Goal: Navigation & Orientation: Find specific page/section

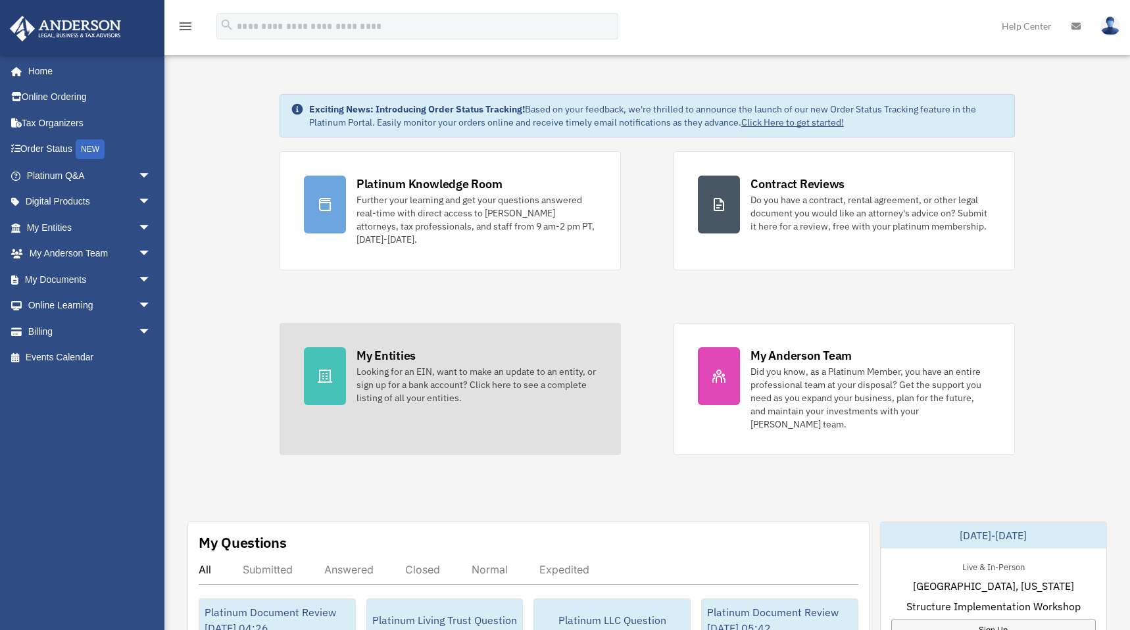
click at [394, 385] on div "Looking for an EIN, want to make an update to an entity, or sign up for a bank …" at bounding box center [477, 384] width 240 height 39
click at [322, 375] on icon at bounding box center [325, 376] width 16 height 16
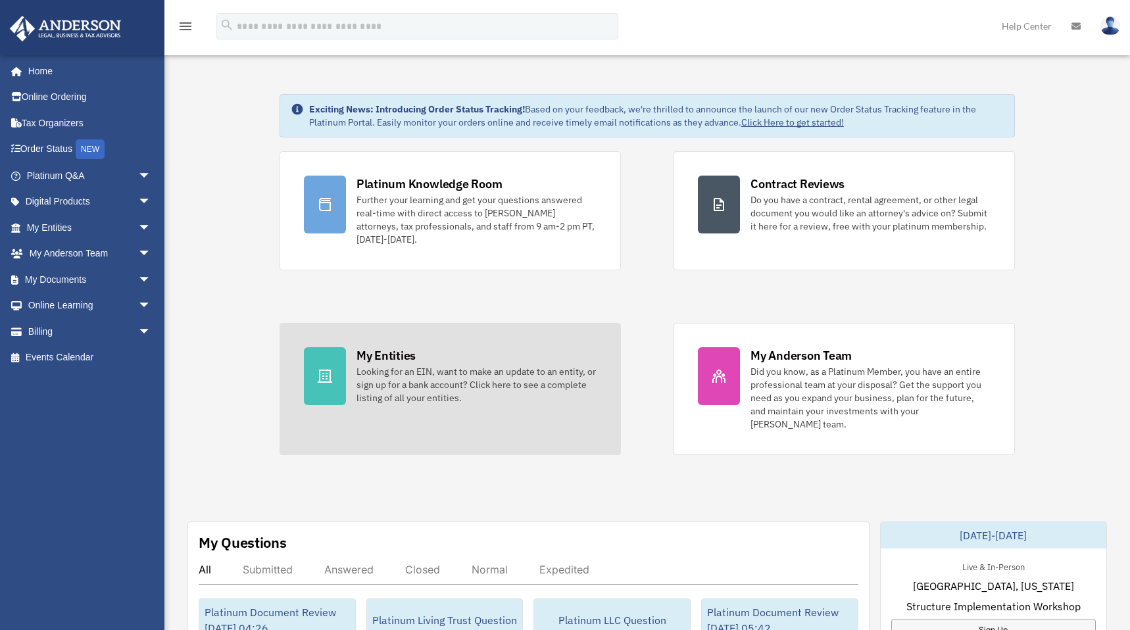
click at [322, 375] on icon at bounding box center [325, 376] width 16 height 16
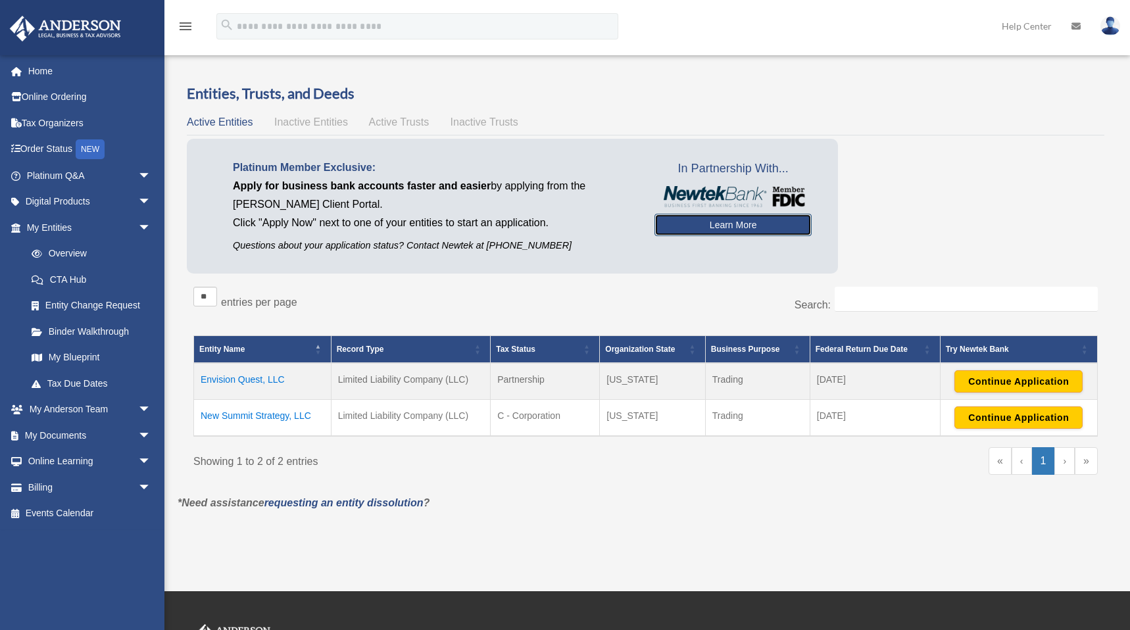
click at [701, 229] on link "Learn More" at bounding box center [733, 225] width 157 height 22
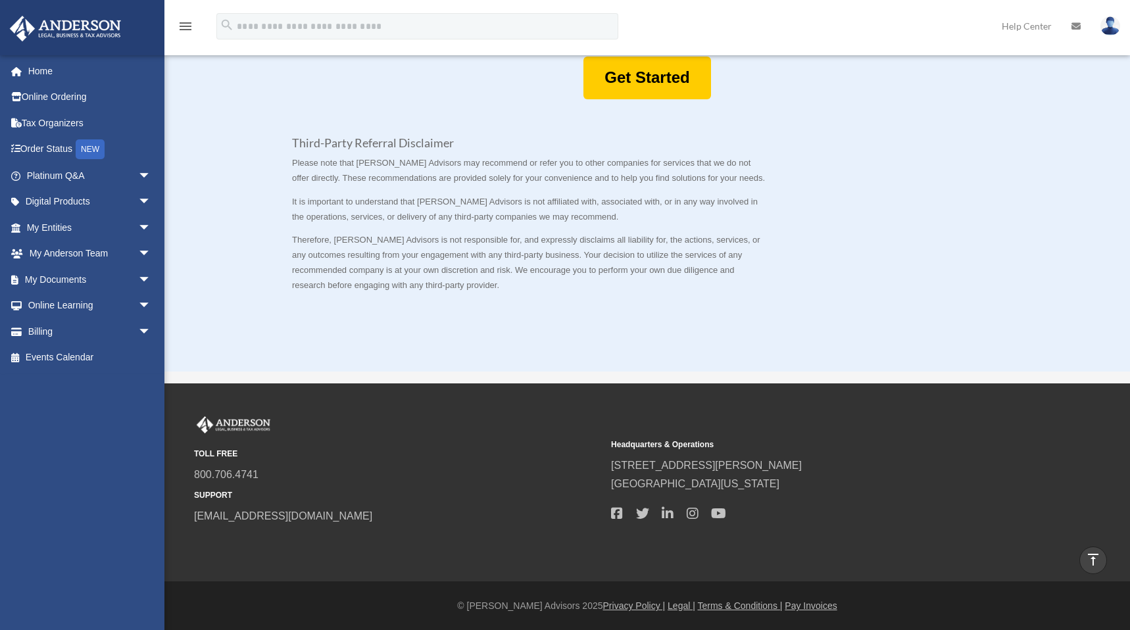
scroll to position [591, 0]
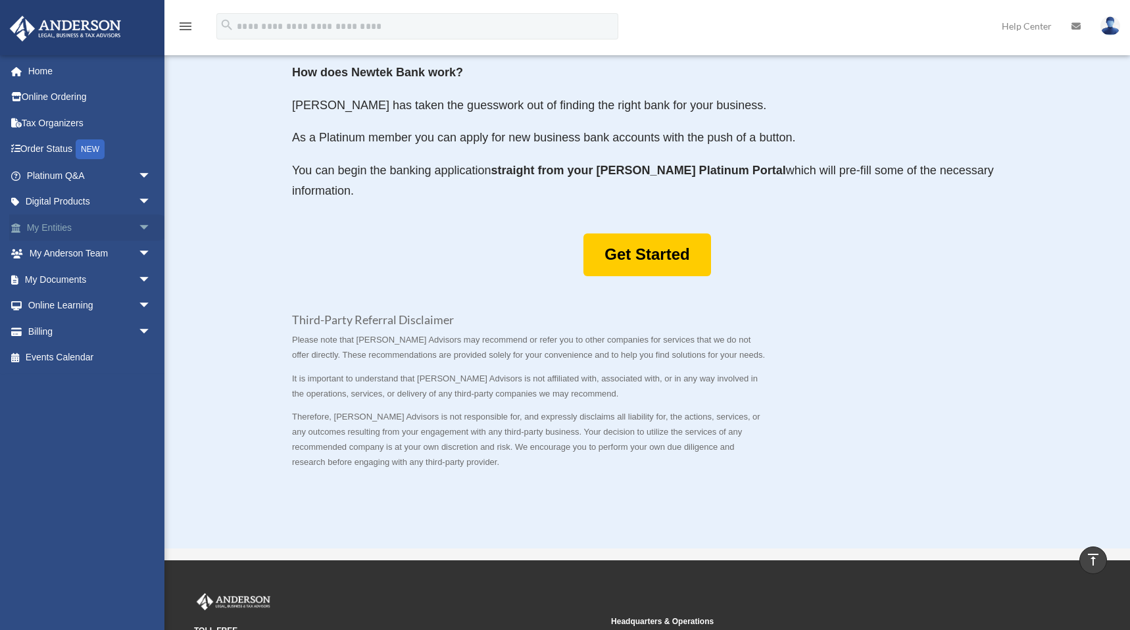
click at [138, 226] on span "arrow_drop_down" at bounding box center [151, 227] width 26 height 27
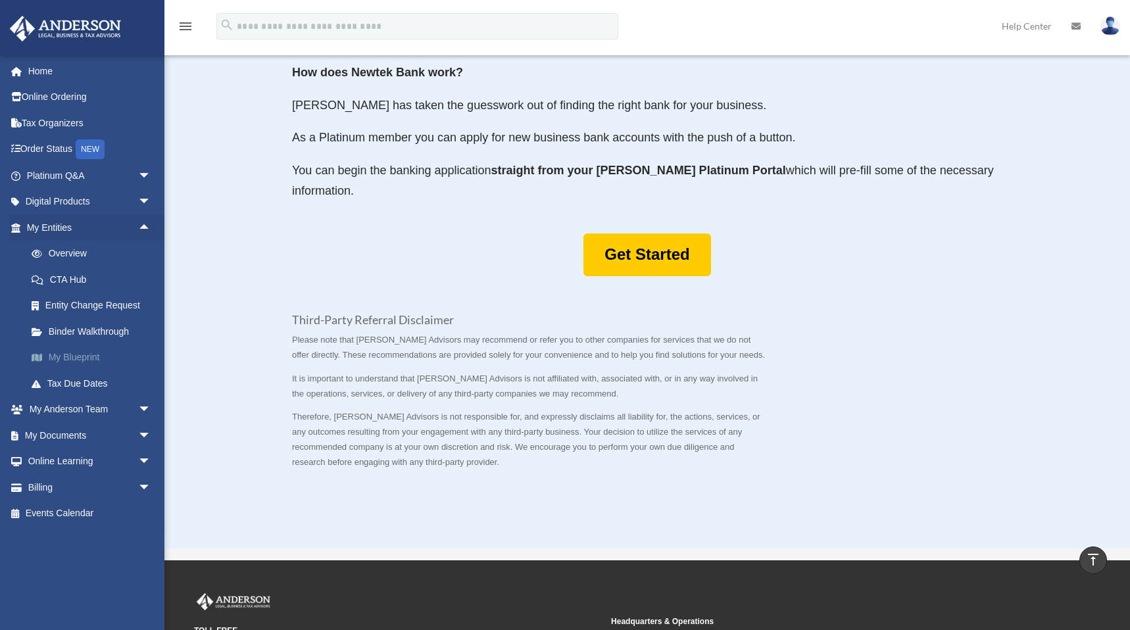
click at [94, 354] on link "My Blueprint" at bounding box center [94, 358] width 153 height 26
